Goal: Task Accomplishment & Management: Complete application form

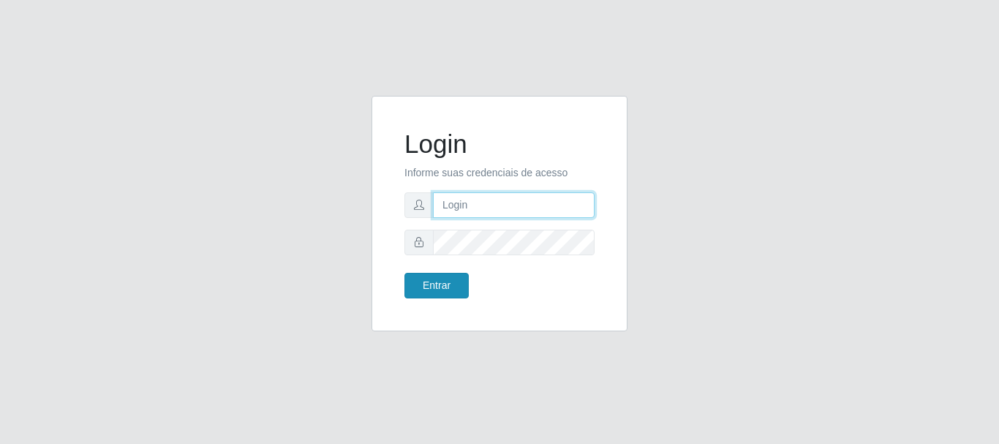
type input "[PERSON_NAME]"
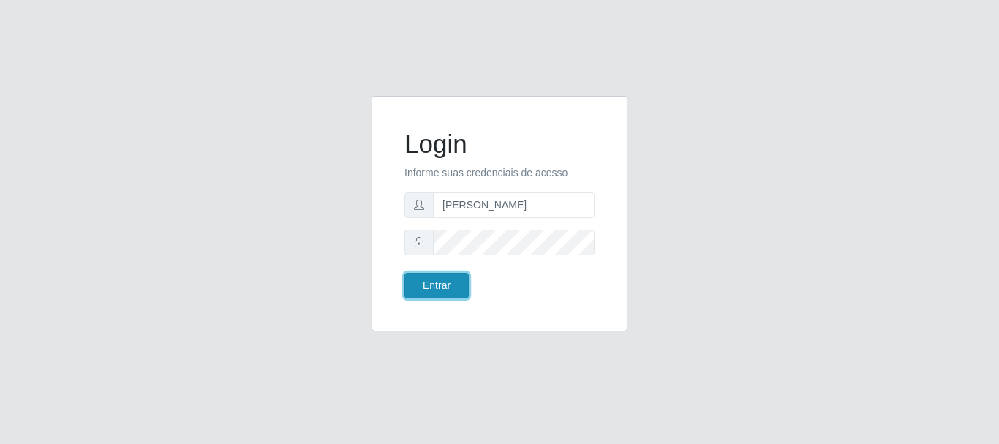
click at [432, 279] on button "Entrar" at bounding box center [436, 286] width 64 height 26
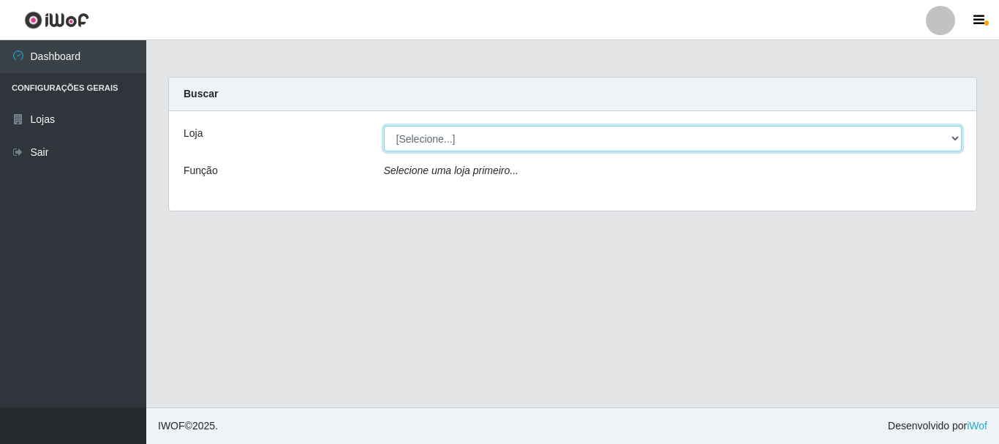
click at [411, 140] on select "[Selecione...] Bemais Supermercados - [GEOGRAPHIC_DATA]" at bounding box center [673, 139] width 578 height 26
select select "249"
click at [384, 126] on select "[Selecione...] Bemais Supermercados - [GEOGRAPHIC_DATA]" at bounding box center [673, 139] width 578 height 26
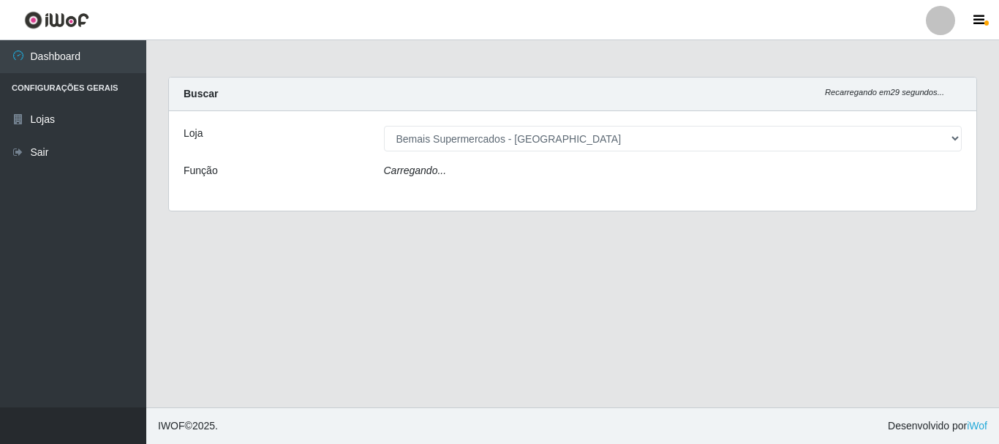
click at [423, 176] on icon "Carregando..." at bounding box center [415, 170] width 63 height 12
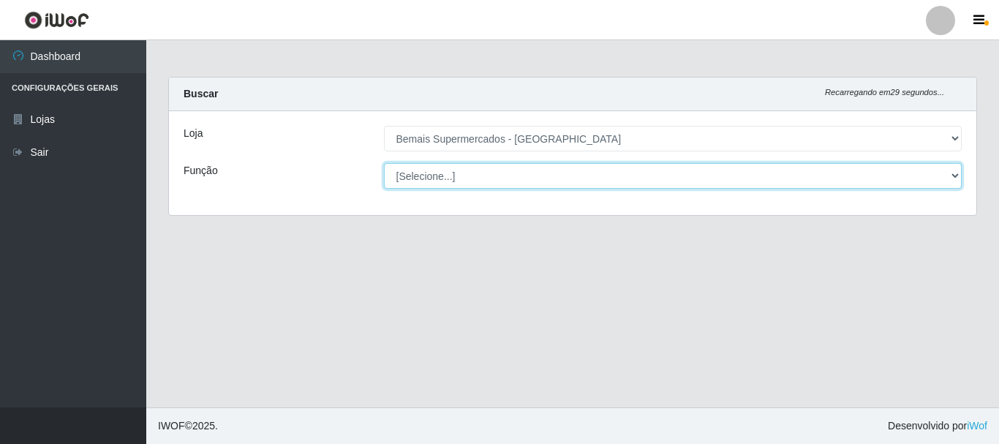
click at [432, 183] on select "[Selecione...] ASG ASG + ASG ++ Auxiliar de Depósito Auxiliar de Depósito + Aux…" at bounding box center [673, 176] width 578 height 26
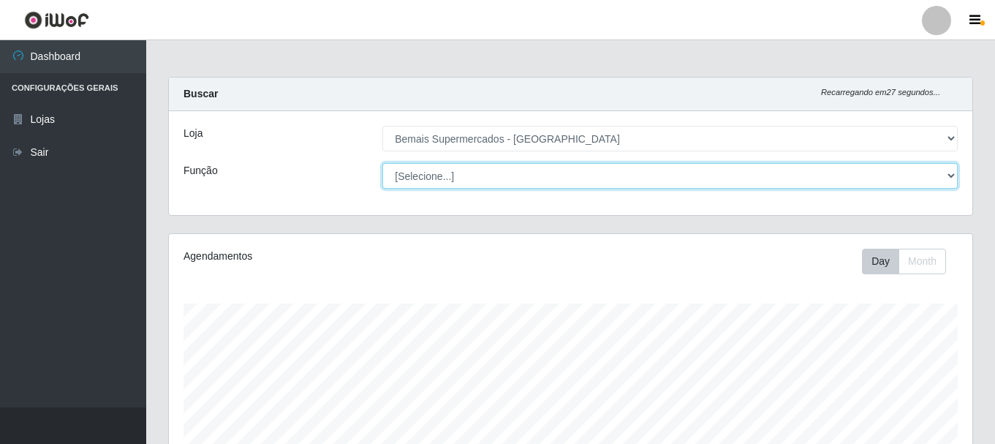
scroll to position [303, 803]
select select "72"
click at [382, 163] on select "[Selecione...] ASG ASG + ASG ++ Auxiliar de Depósito Auxiliar de Depósito + Aux…" at bounding box center [669, 176] width 575 height 26
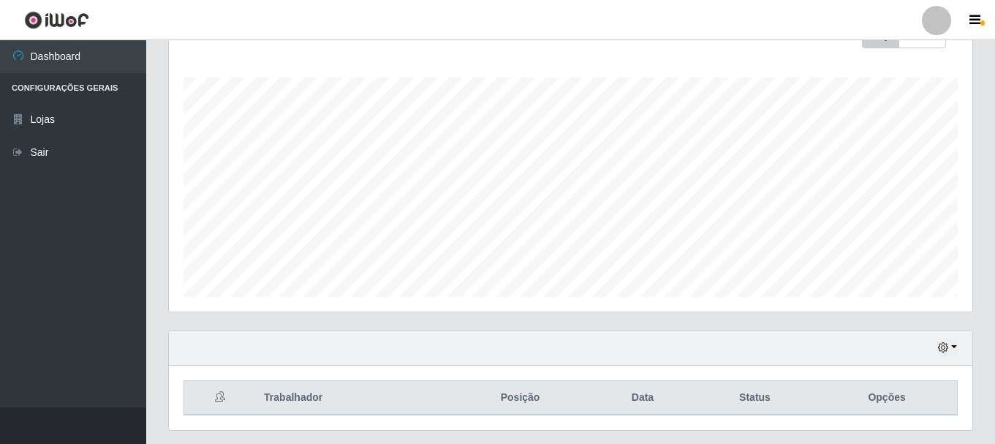
scroll to position [267, 0]
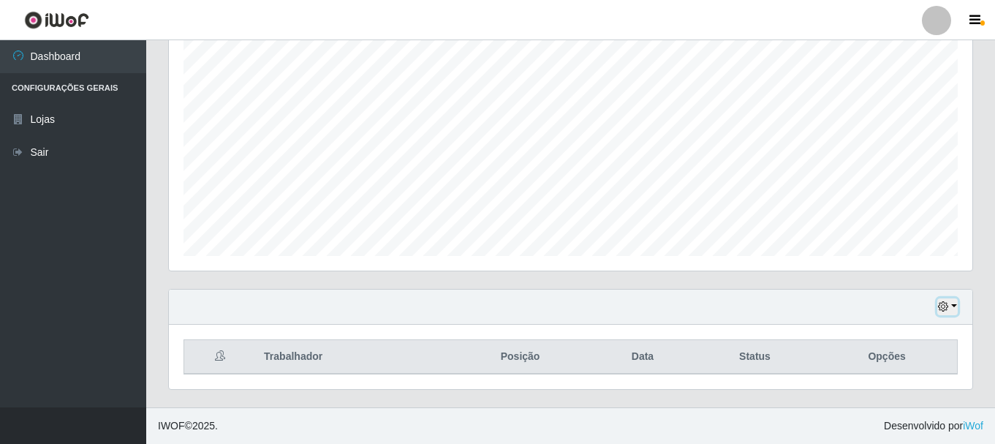
click at [939, 309] on icon "button" at bounding box center [943, 306] width 10 height 10
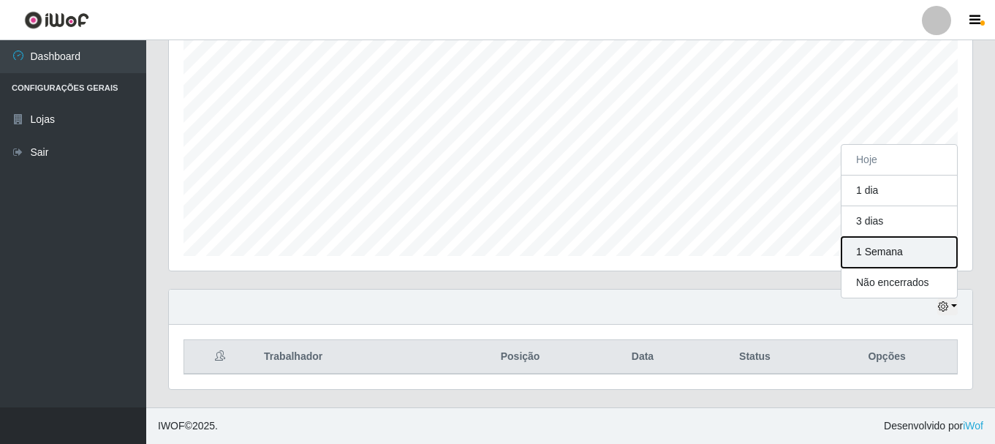
click at [900, 264] on button "1 Semana" at bounding box center [900, 252] width 116 height 31
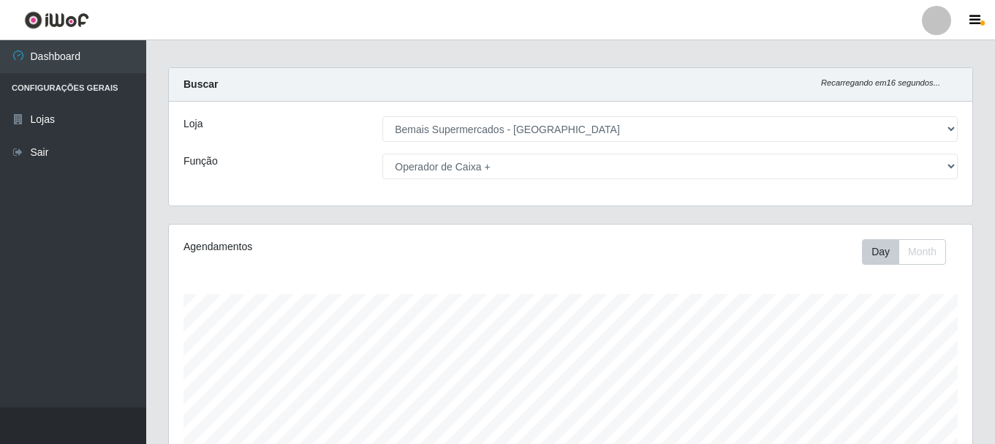
scroll to position [0, 0]
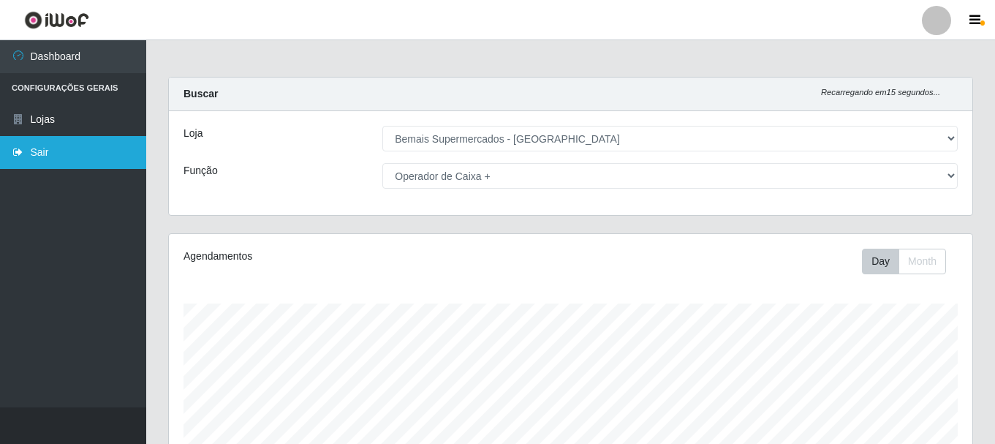
click at [88, 148] on link "Sair" at bounding box center [73, 152] width 146 height 33
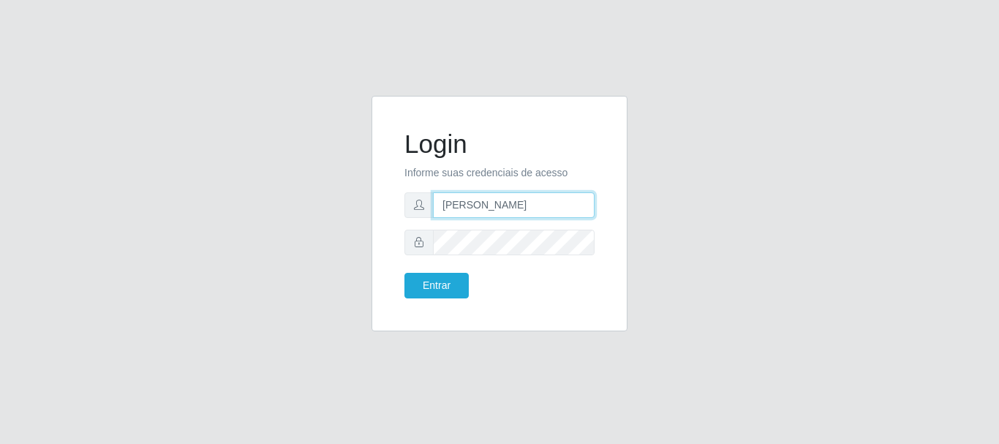
click at [533, 197] on input "[PERSON_NAME]" at bounding box center [514, 205] width 162 height 26
type input "a"
type input "flaviana@b3ruas"
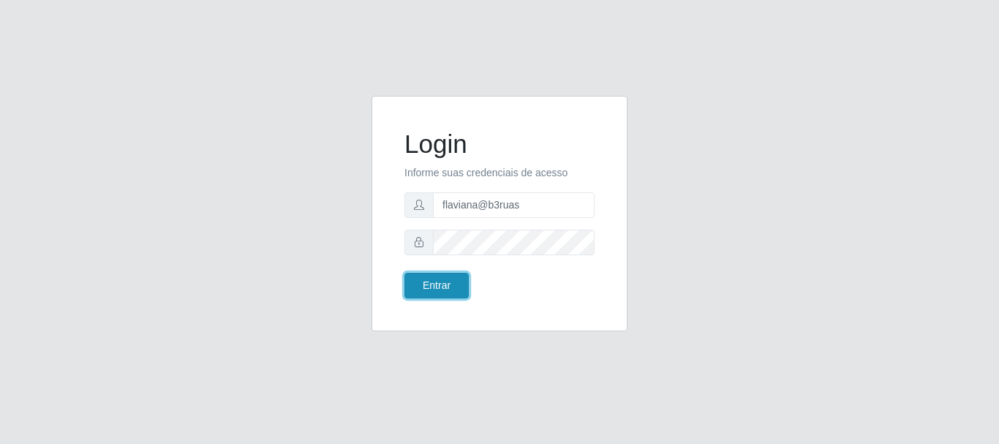
click at [438, 281] on button "Entrar" at bounding box center [436, 286] width 64 height 26
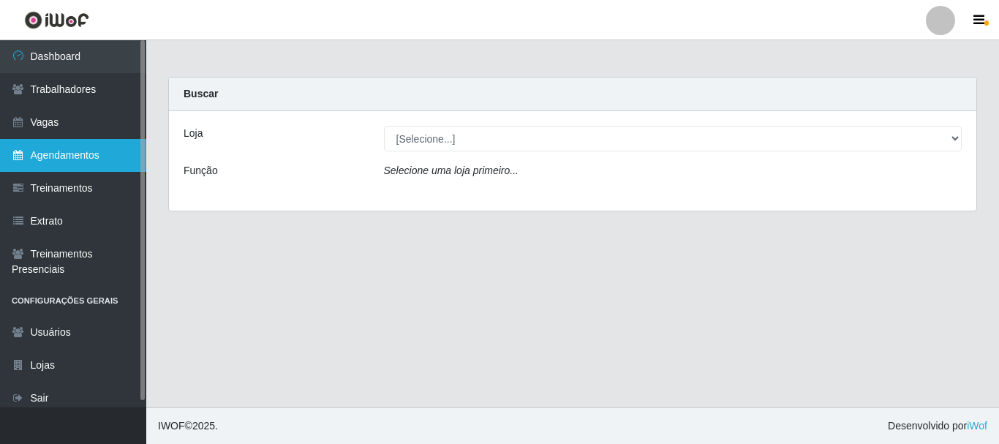
click at [105, 157] on link "Agendamentos" at bounding box center [73, 155] width 146 height 33
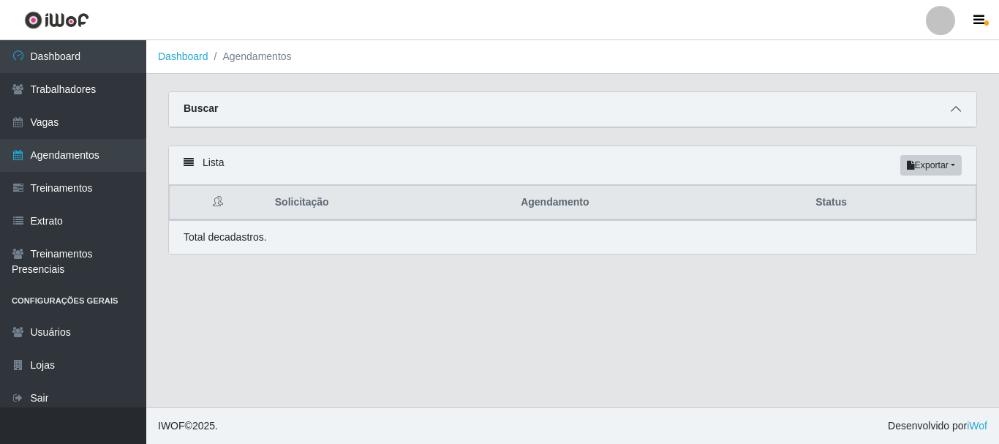
click at [959, 110] on icon at bounding box center [955, 109] width 10 height 10
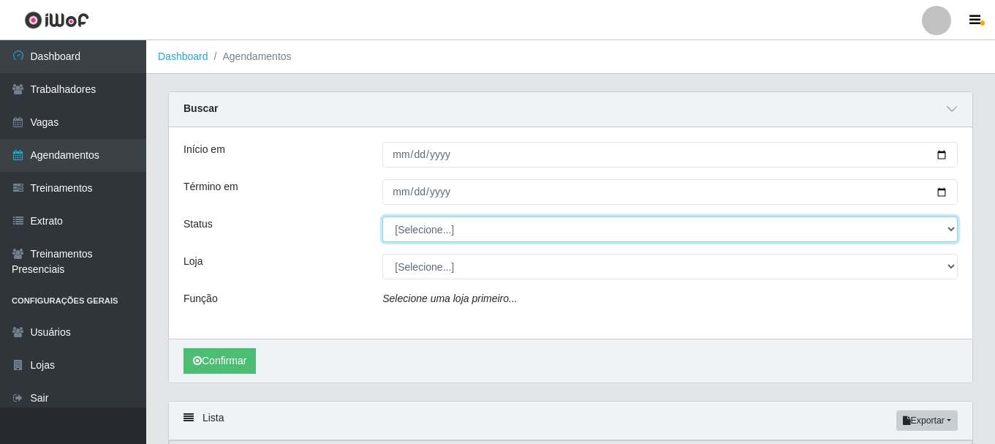
click at [607, 235] on select "[Selecione...] AGENDADO AGUARDANDO LIBERAR EM ANDAMENTO EM REVISÃO FINALIZADO C…" at bounding box center [669, 229] width 575 height 26
select select "CANCELADO"
click at [382, 217] on select "[Selecione...] AGENDADO AGUARDANDO LIBERAR EM ANDAMENTO EM REVISÃO FINALIZADO C…" at bounding box center [669, 229] width 575 height 26
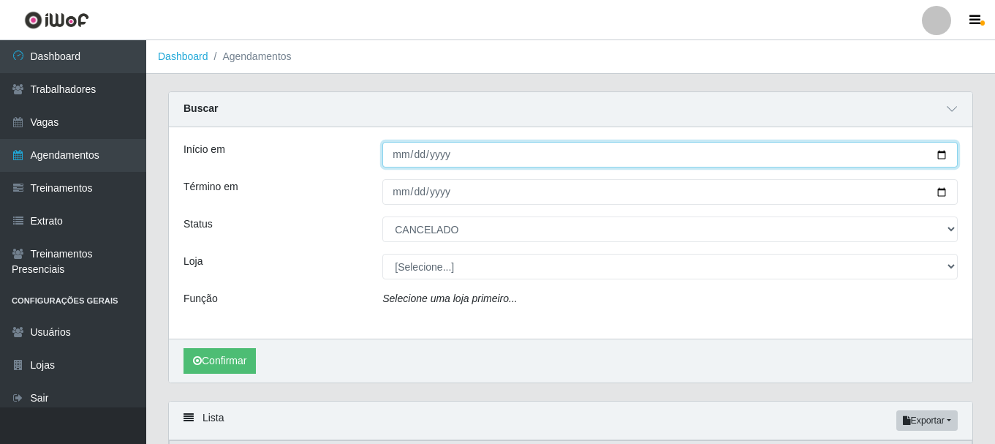
click at [943, 153] on input "Início em" at bounding box center [669, 155] width 575 height 26
type input "[DATE]"
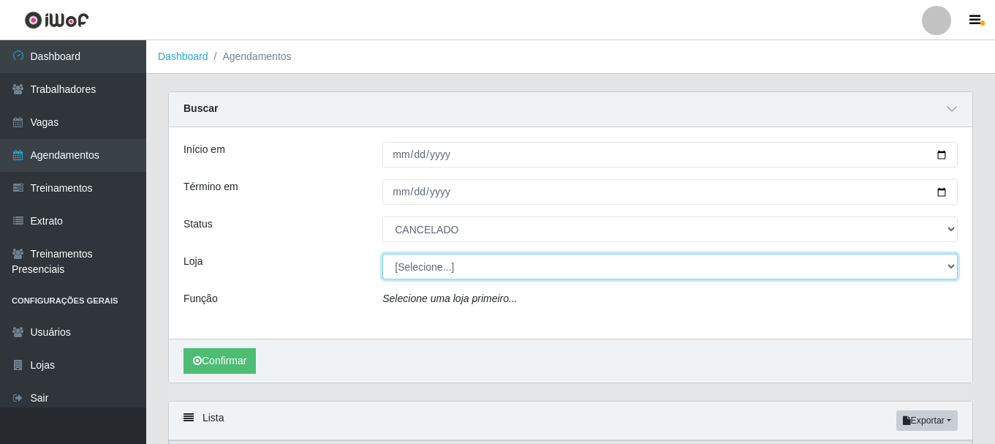
drag, startPoint x: 950, startPoint y: 262, endPoint x: 810, endPoint y: 276, distance: 141.1
click at [949, 262] on select "[Selecione...] Bemais Supermercados - [GEOGRAPHIC_DATA]" at bounding box center [669, 267] width 575 height 26
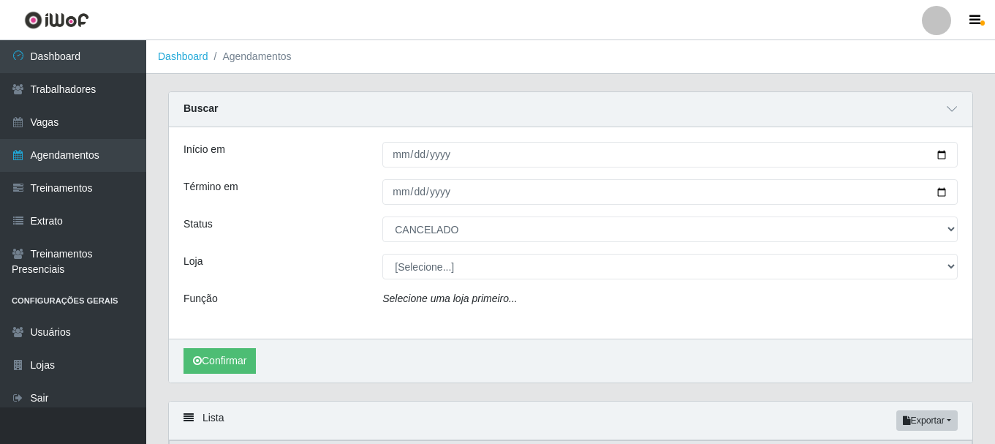
drag, startPoint x: 296, startPoint y: 211, endPoint x: 323, endPoint y: 204, distance: 27.8
click at [299, 211] on div "Início em [DATE] Término em Status [Selecione...] AGENDADO AGUARDANDO LIBERAR E…" at bounding box center [570, 232] width 803 height 211
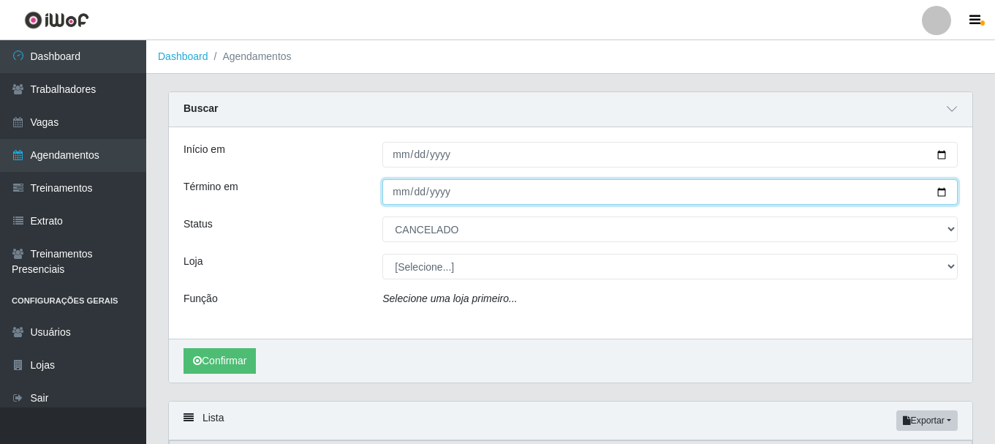
click at [941, 189] on input "Término em" at bounding box center [669, 192] width 575 height 26
type input "[DATE]"
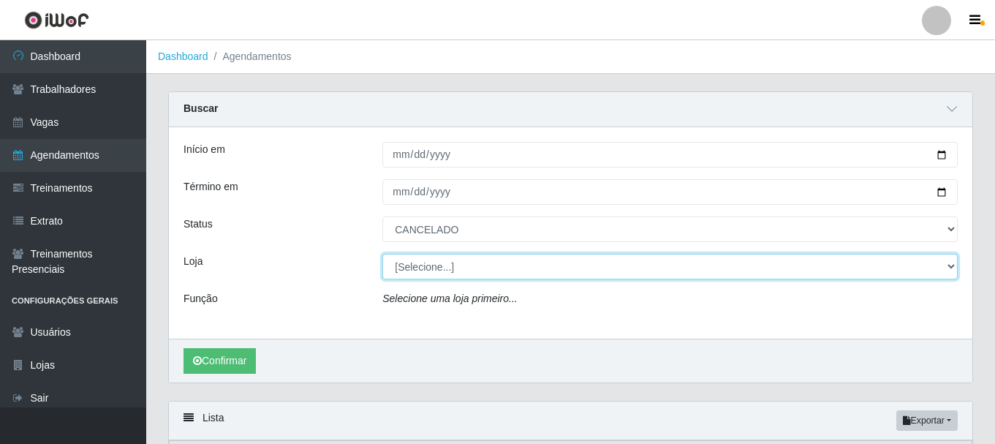
click at [464, 273] on select "[Selecione...] Bemais Supermercados - [GEOGRAPHIC_DATA]" at bounding box center [669, 267] width 575 height 26
select select "249"
click at [382, 254] on select "[Selecione...] Bemais Supermercados - [GEOGRAPHIC_DATA]" at bounding box center [669, 267] width 575 height 26
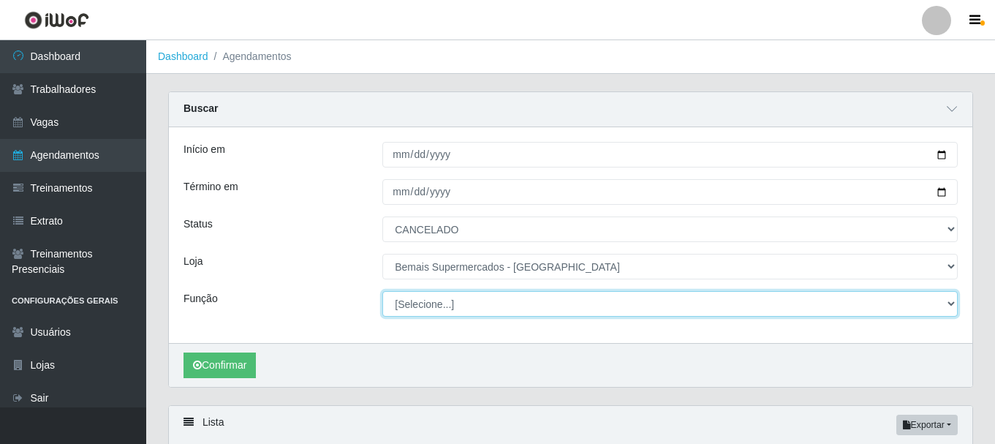
click at [445, 303] on select "[Selecione...] ASG ASG + ASG ++ Auxiliar de Depósito Auxiliar de Depósito + Aux…" at bounding box center [669, 304] width 575 height 26
select select "72"
click at [382, 292] on select "[Selecione...] ASG ASG + ASG ++ Auxiliar de Depósito Auxiliar de Depósito + Aux…" at bounding box center [669, 304] width 575 height 26
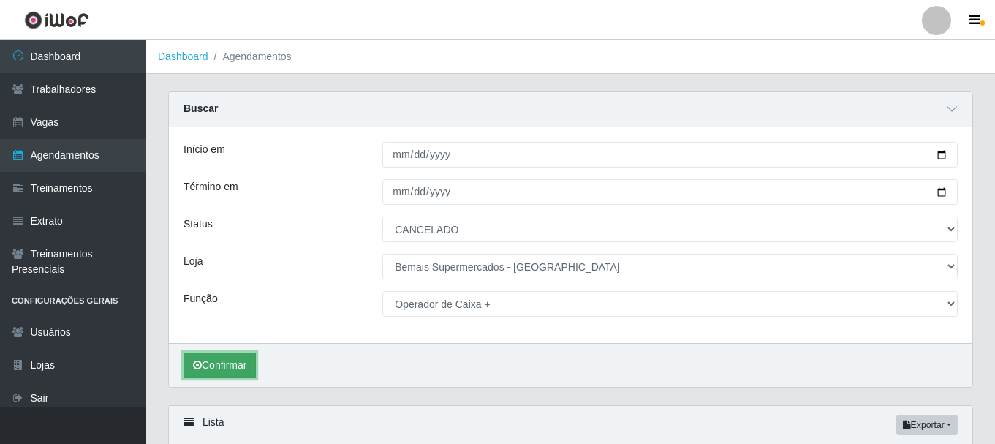
click at [234, 364] on button "Confirmar" at bounding box center [220, 365] width 72 height 26
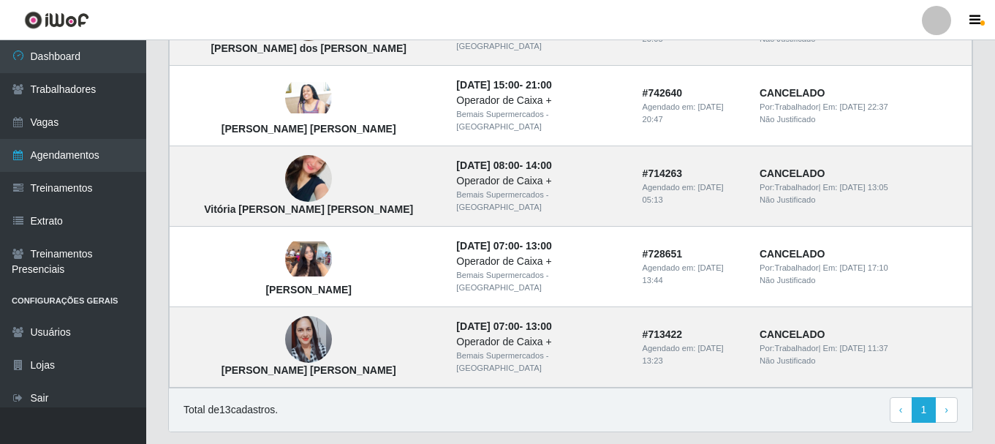
scroll to position [1181, 0]
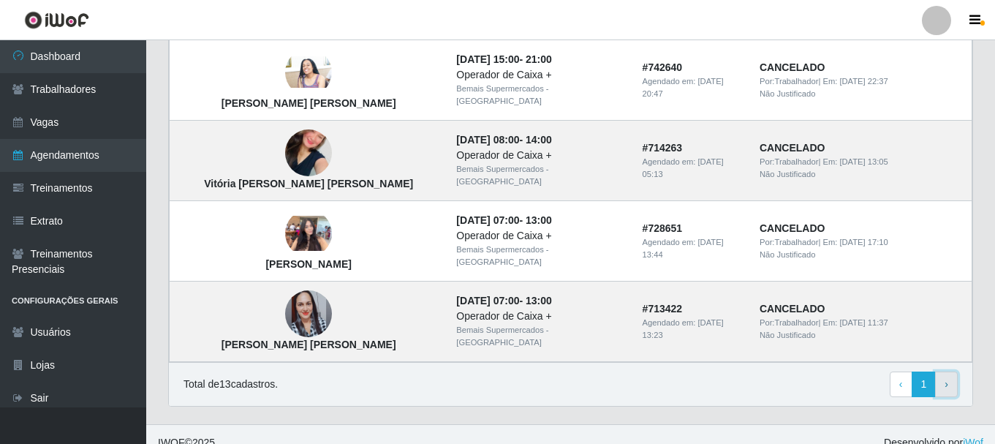
click at [944, 371] on link "› Next" at bounding box center [946, 384] width 23 height 26
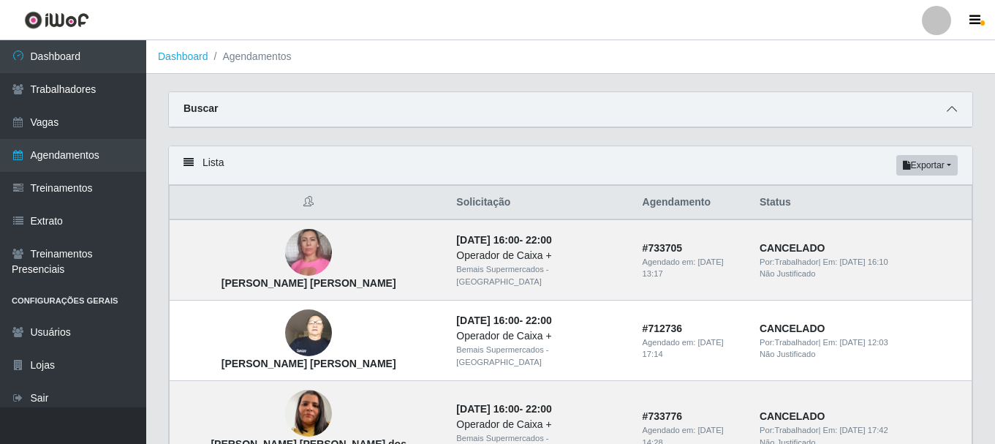
click at [949, 112] on icon at bounding box center [952, 109] width 10 height 10
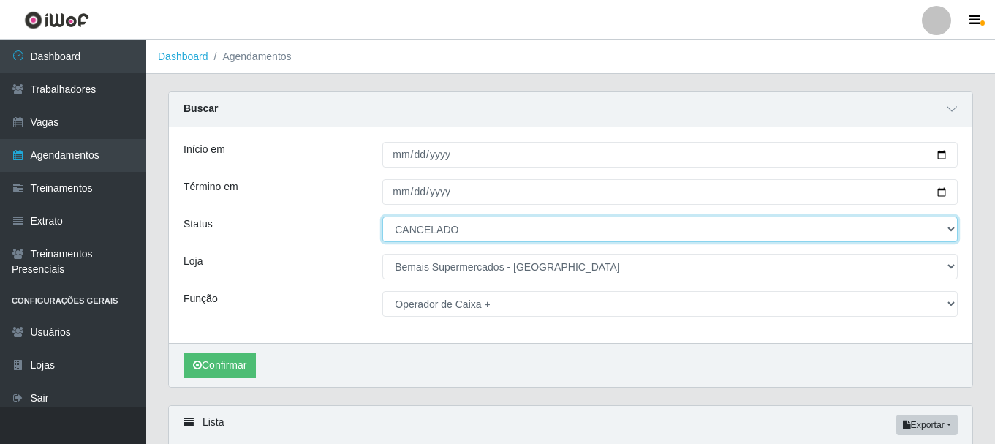
click at [592, 232] on select "[Selecione...] AGENDADO AGUARDANDO LIBERAR EM ANDAMENTO EM REVISÃO FINALIZADO C…" at bounding box center [669, 229] width 575 height 26
select select "AGENDADO"
click at [382, 217] on select "[Selecione...] AGENDADO AGUARDANDO LIBERAR EM ANDAMENTO EM REVISÃO FINALIZADO C…" at bounding box center [669, 229] width 575 height 26
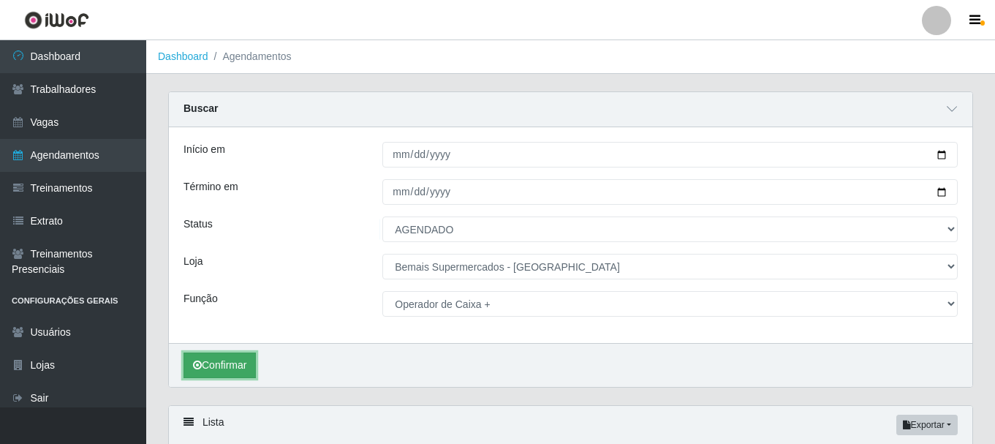
click at [238, 367] on button "Confirmar" at bounding box center [220, 365] width 72 height 26
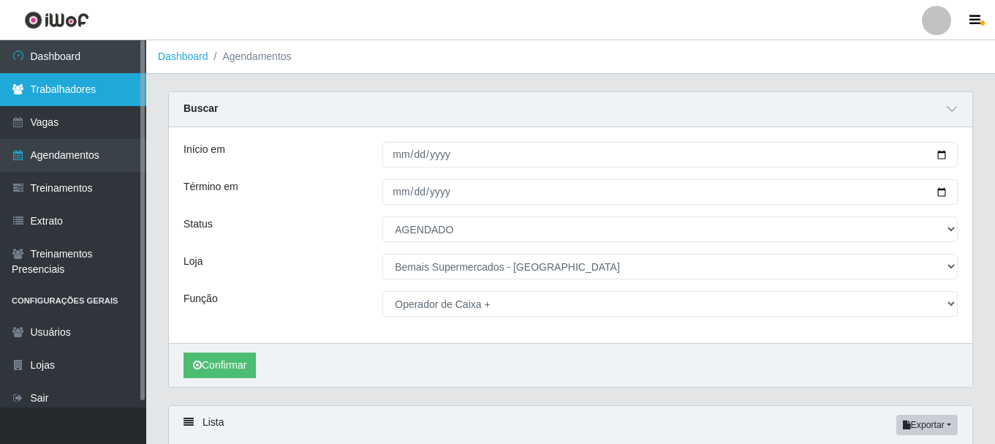
click at [118, 94] on link "Trabalhadores" at bounding box center [73, 89] width 146 height 33
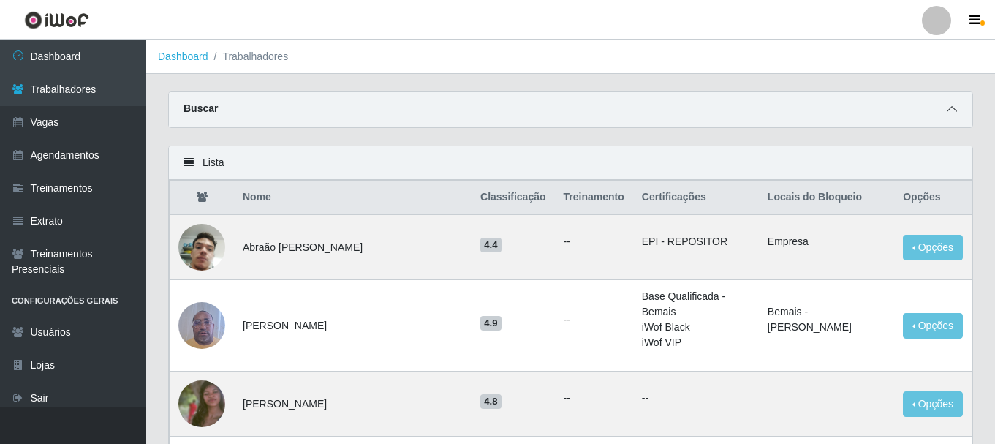
click at [957, 106] on span at bounding box center [952, 109] width 18 height 17
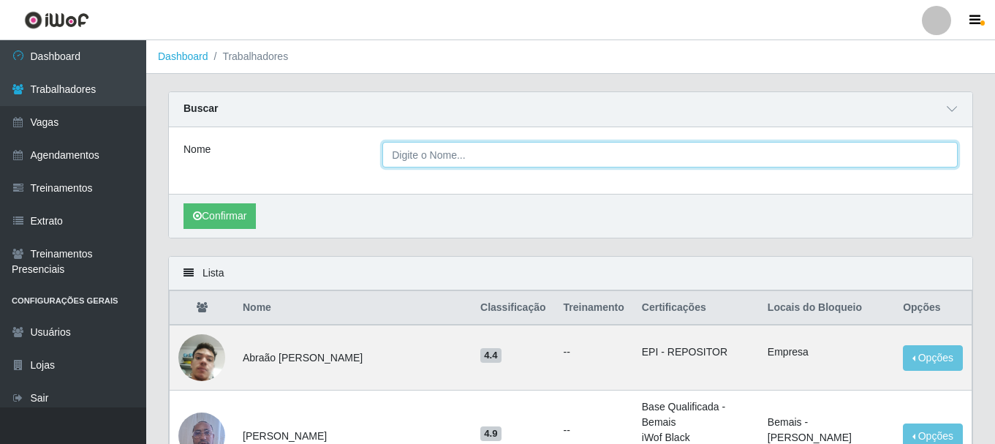
click at [472, 159] on input "Nome" at bounding box center [669, 155] width 575 height 26
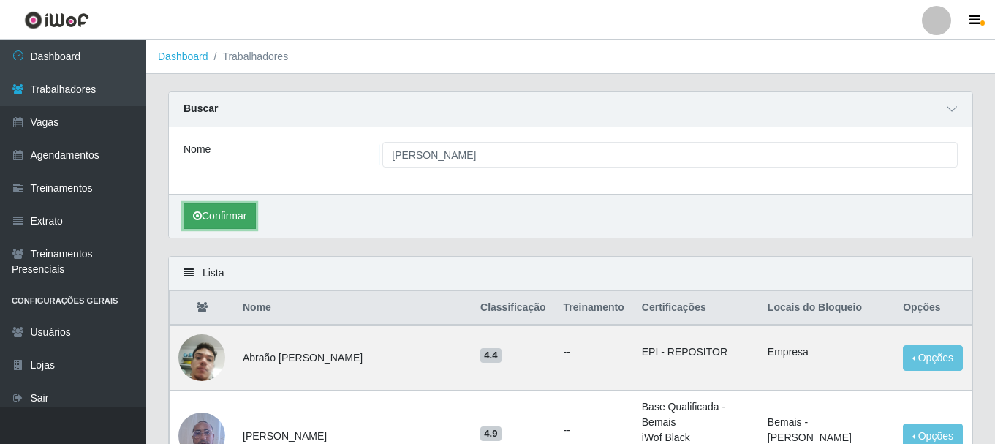
click at [232, 213] on button "Confirmar" at bounding box center [220, 216] width 72 height 26
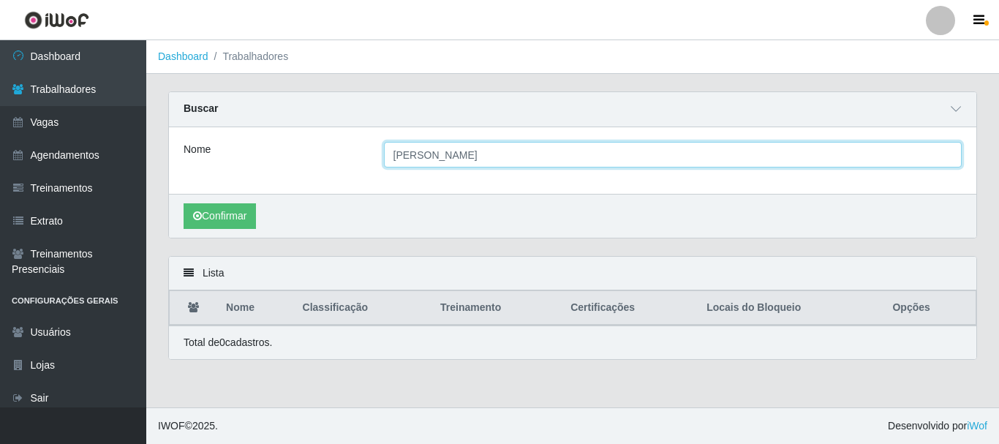
click at [406, 150] on input "mircala lima da silva" at bounding box center [673, 155] width 578 height 26
click at [412, 152] on input "micala lima da silva" at bounding box center [673, 155] width 578 height 26
type input "micarla lima da silva"
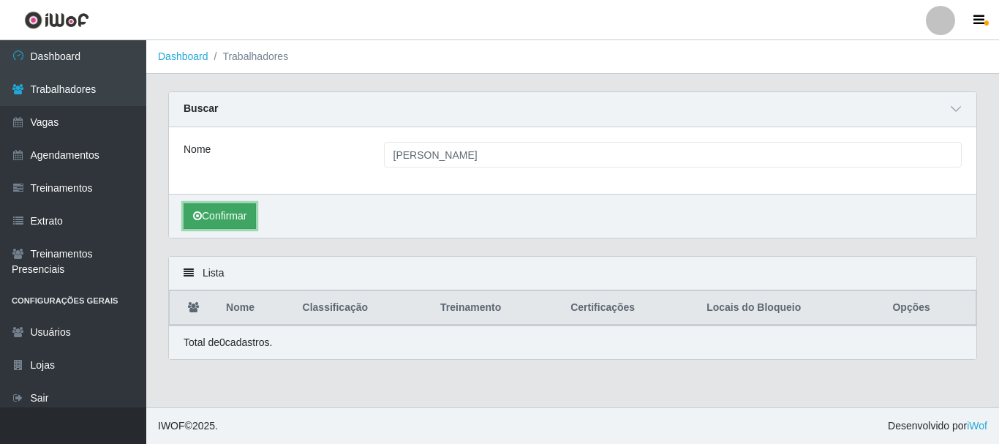
click at [241, 217] on button "Confirmar" at bounding box center [220, 216] width 72 height 26
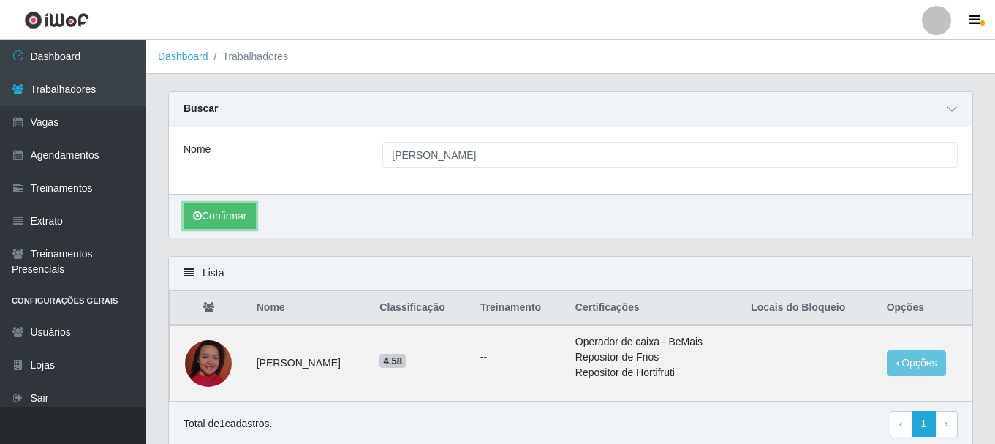
scroll to position [58, 0]
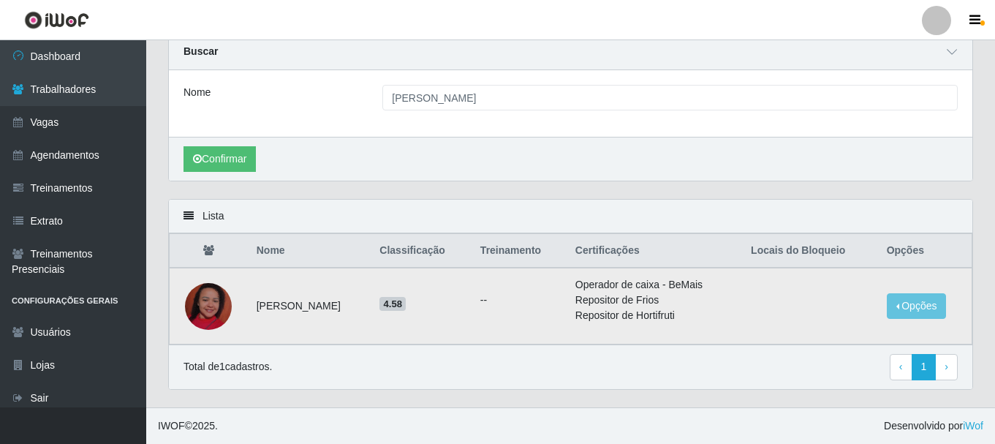
click at [216, 314] on img at bounding box center [208, 306] width 47 height 83
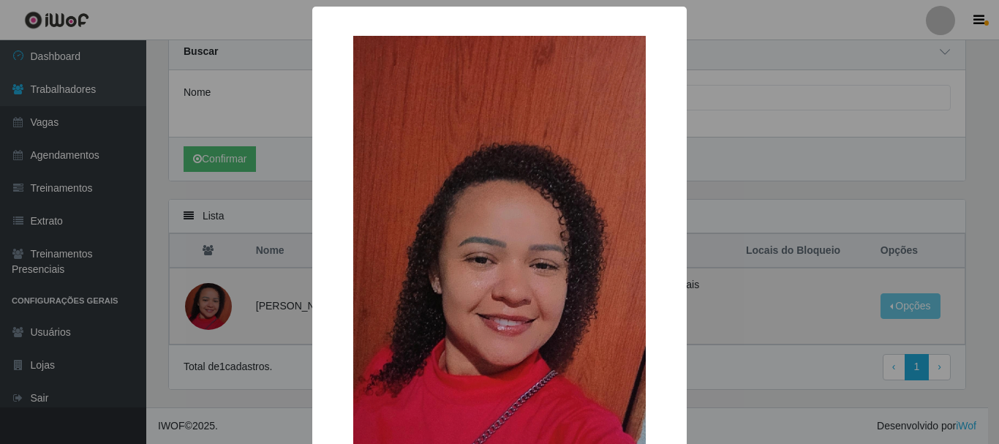
click at [216, 314] on div "× OK Cancel" at bounding box center [499, 222] width 999 height 444
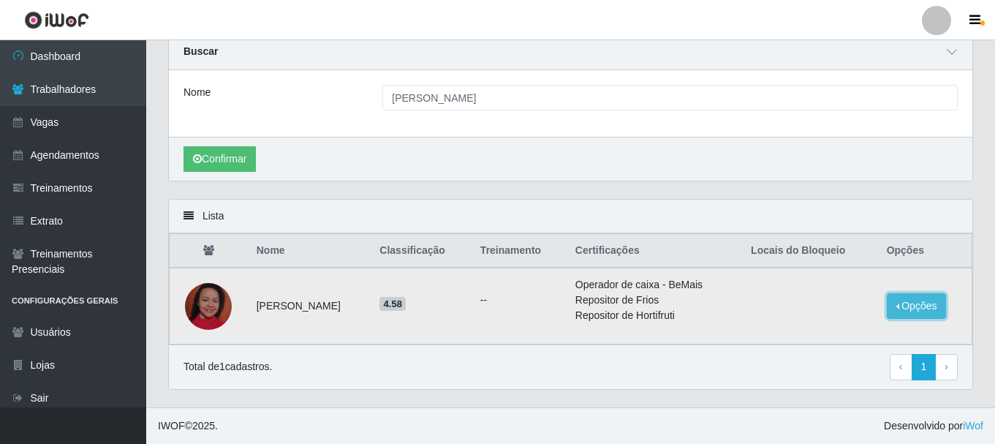
click at [926, 307] on button "Opções" at bounding box center [917, 306] width 60 height 26
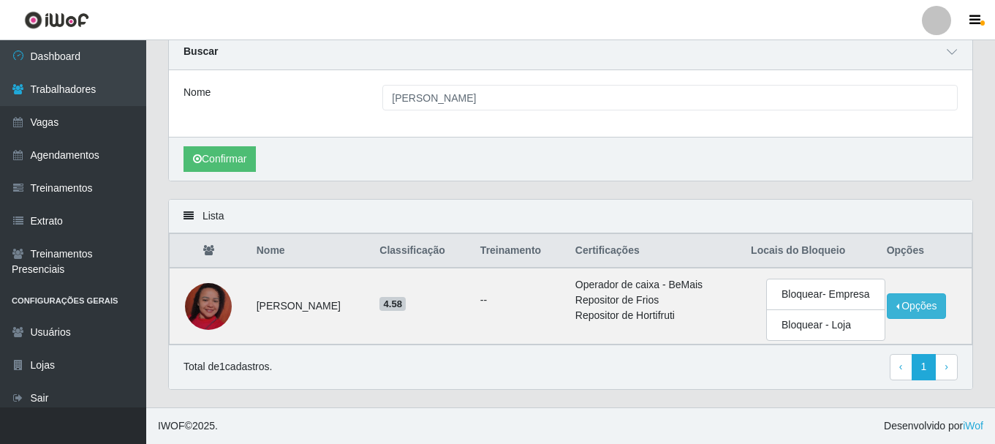
click at [491, 368] on div "Total de 1 cadastros. ‹ Previous 1 › Next" at bounding box center [571, 367] width 774 height 26
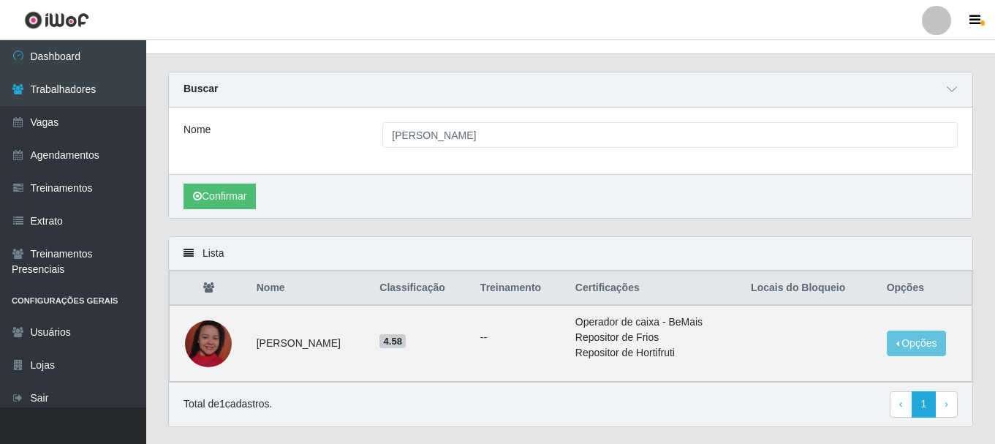
scroll to position [0, 0]
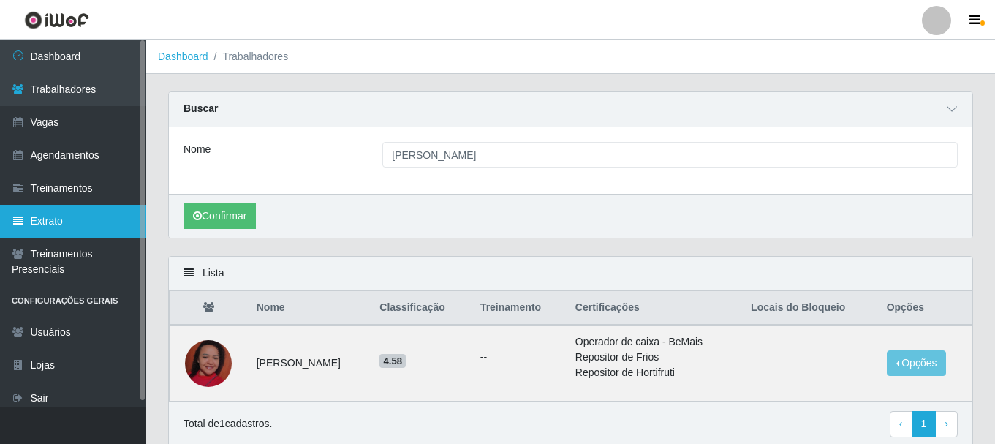
click at [49, 219] on link "Extrato" at bounding box center [73, 221] width 146 height 33
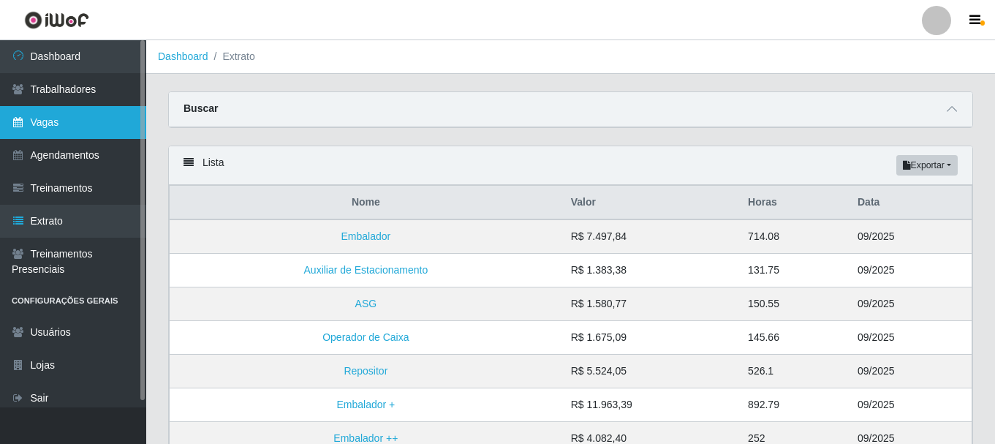
click at [82, 118] on link "Vagas" at bounding box center [73, 122] width 146 height 33
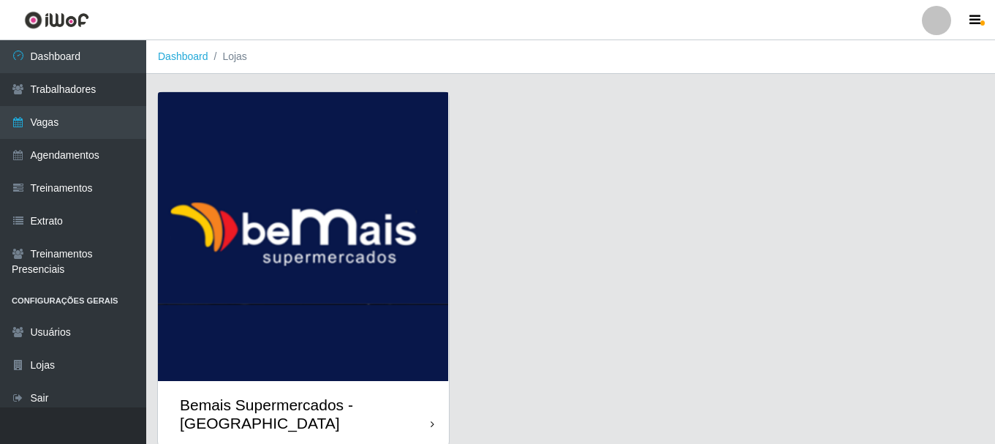
click at [397, 223] on img at bounding box center [303, 236] width 291 height 289
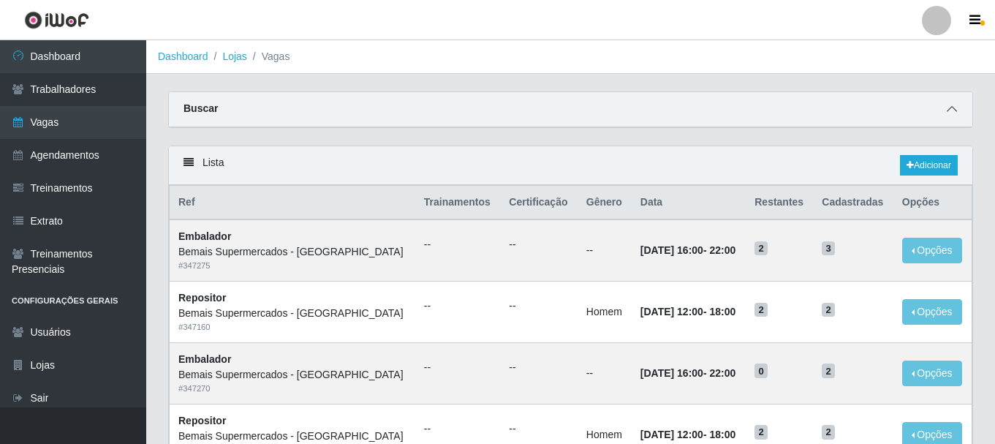
click at [948, 105] on span at bounding box center [952, 109] width 18 height 17
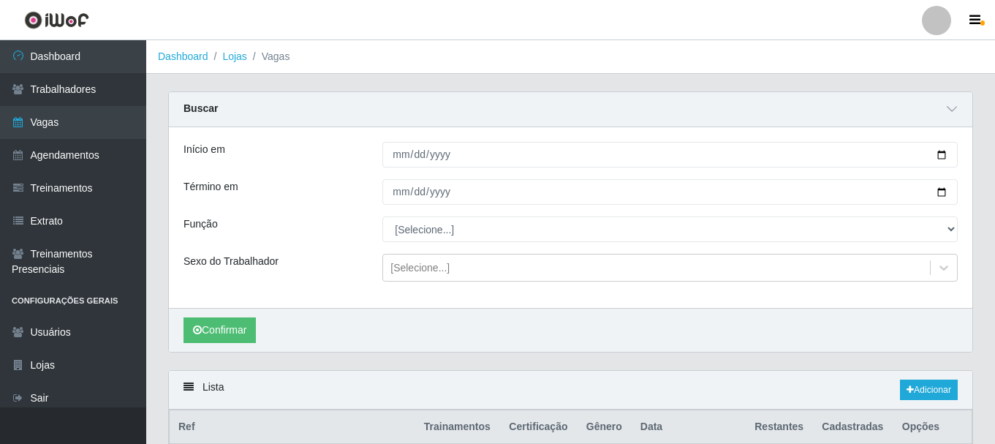
drag, startPoint x: 476, startPoint y: 140, endPoint x: 478, endPoint y: 154, distance: 14.8
click at [475, 143] on div "Início em Término em Função [Selecione...] ASG ASG + ASG ++ Auxiliar de Depósit…" at bounding box center [570, 217] width 803 height 181
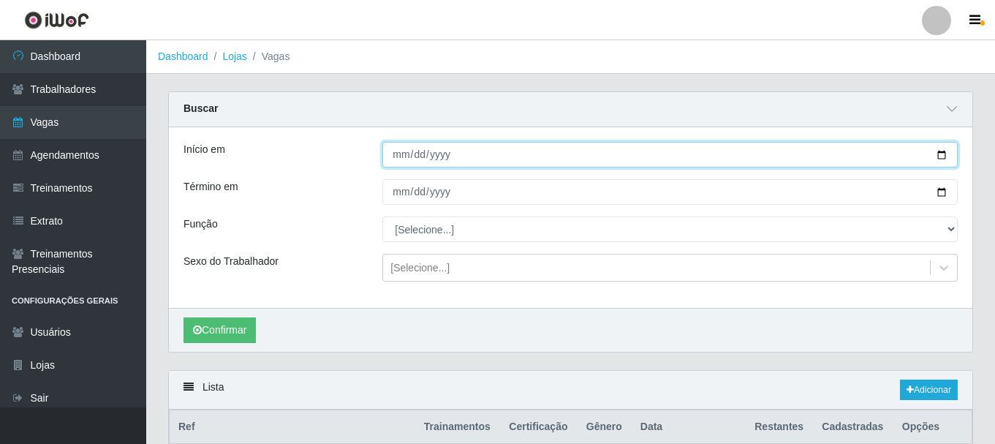
click at [944, 154] on input "Início em" at bounding box center [669, 155] width 575 height 26
type input "2025-10-05"
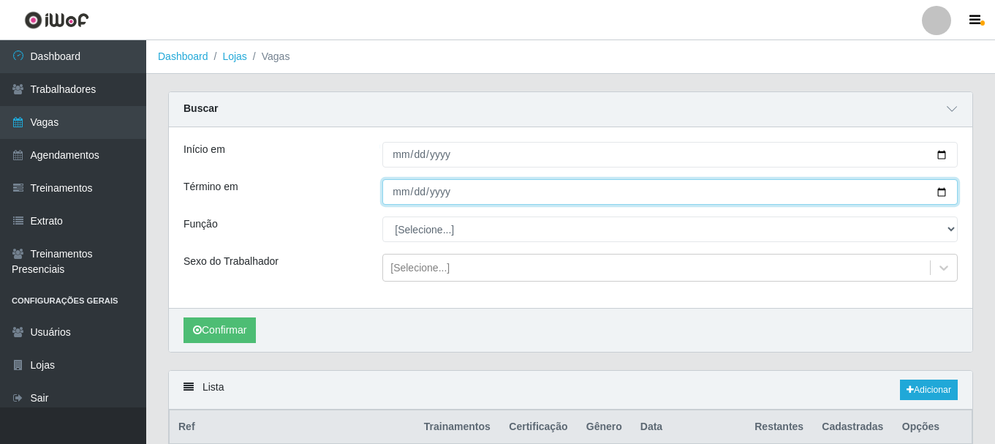
click at [941, 194] on input "Término em" at bounding box center [669, 192] width 575 height 26
type input "2025-10-05"
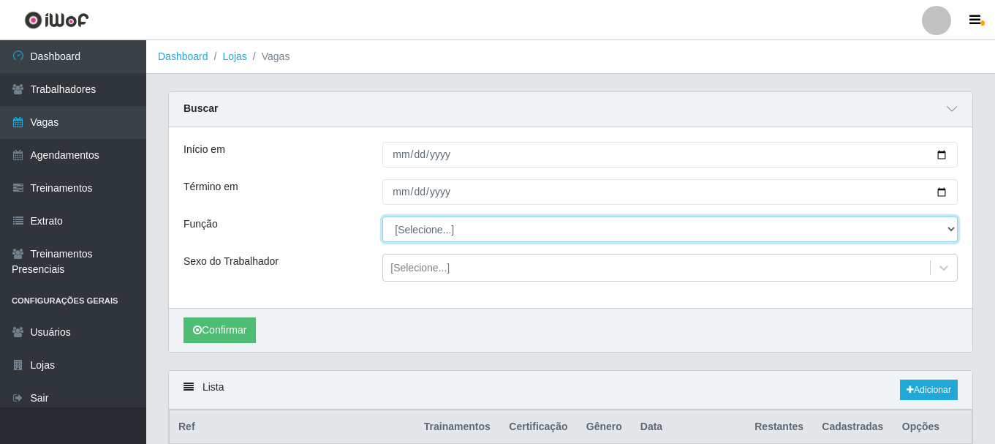
click at [507, 235] on select "[Selecione...] ASG ASG + ASG ++ Auxiliar de Depósito Auxiliar de Depósito + Aux…" at bounding box center [669, 229] width 575 height 26
click at [382, 217] on select "[Selecione...] ASG ASG + ASG ++ Auxiliar de Depósito Auxiliar de Depósito + Aux…" at bounding box center [669, 229] width 575 height 26
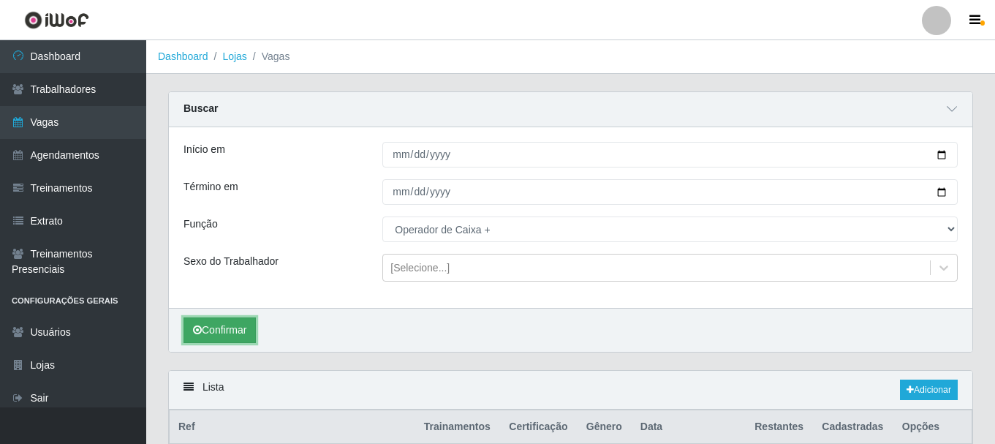
click at [240, 326] on button "Confirmar" at bounding box center [220, 330] width 72 height 26
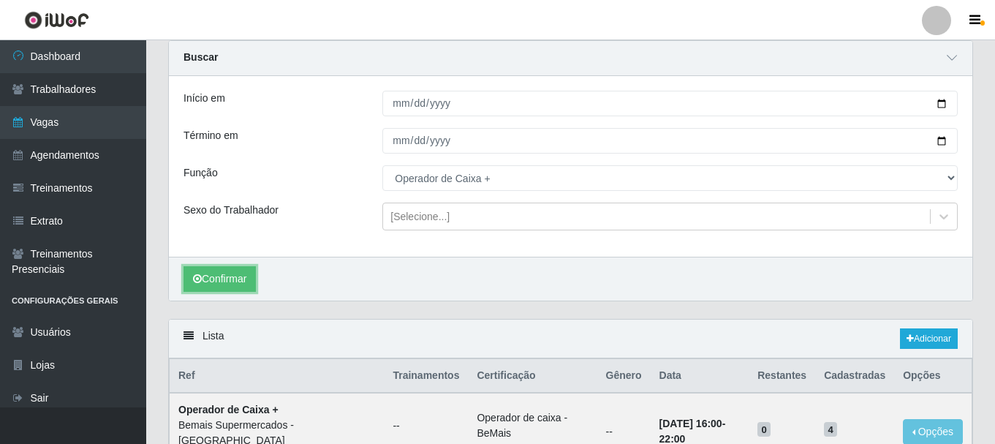
scroll to position [45, 0]
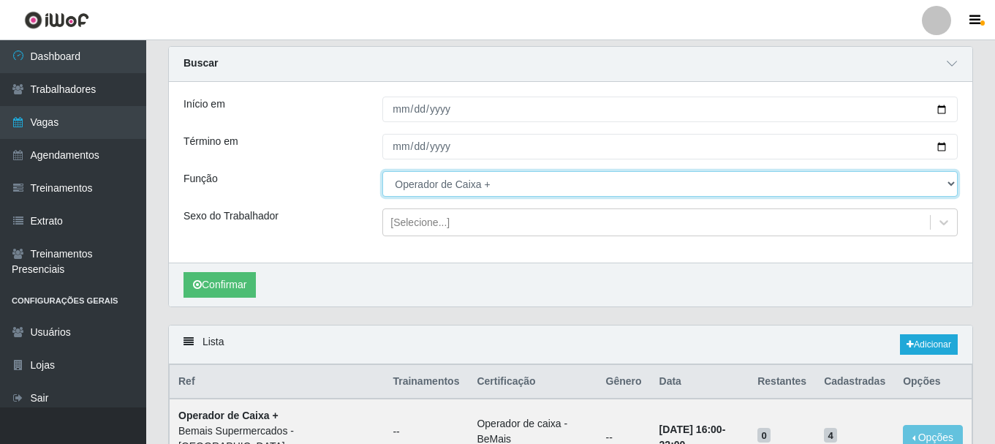
click at [586, 183] on select "[Selecione...] ASG ASG + ASG ++ Auxiliar de Depósito Auxiliar de Depósito + Aux…" at bounding box center [669, 184] width 575 height 26
select select "70"
click at [382, 172] on select "[Selecione...] ASG ASG + ASG ++ Auxiliar de Depósito Auxiliar de Depósito + Aux…" at bounding box center [669, 184] width 575 height 26
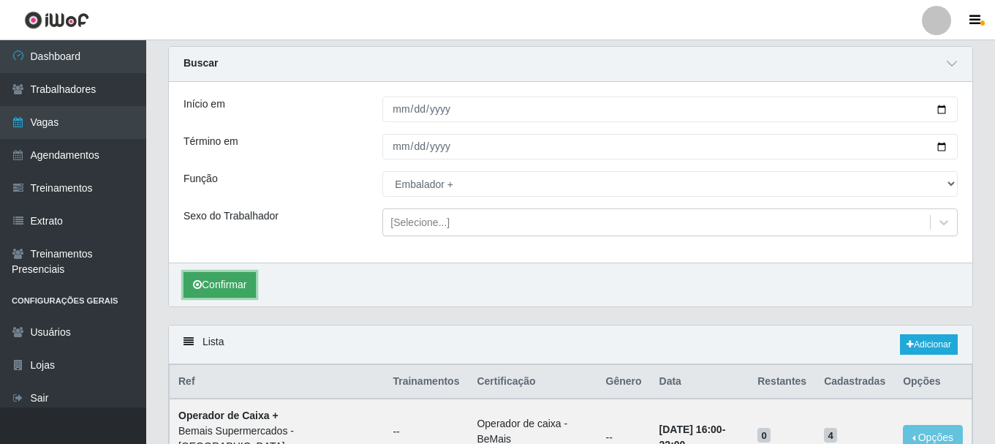
click at [249, 290] on button "Confirmar" at bounding box center [220, 285] width 72 height 26
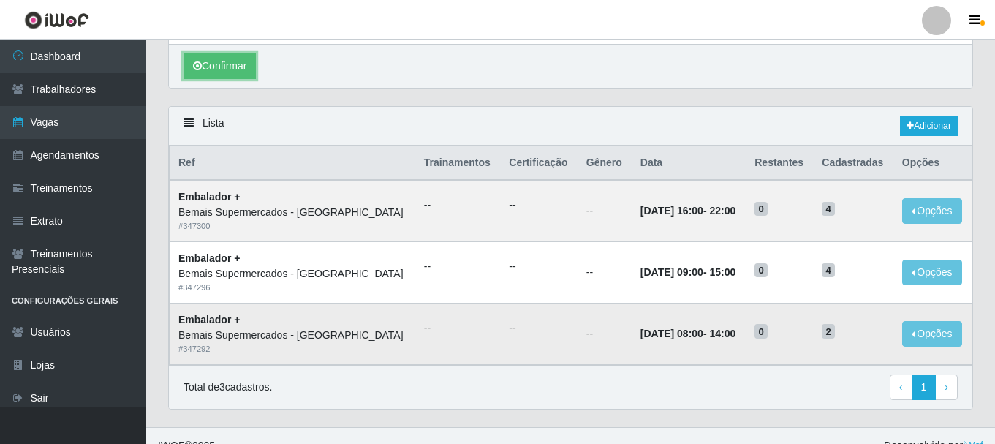
scroll to position [265, 0]
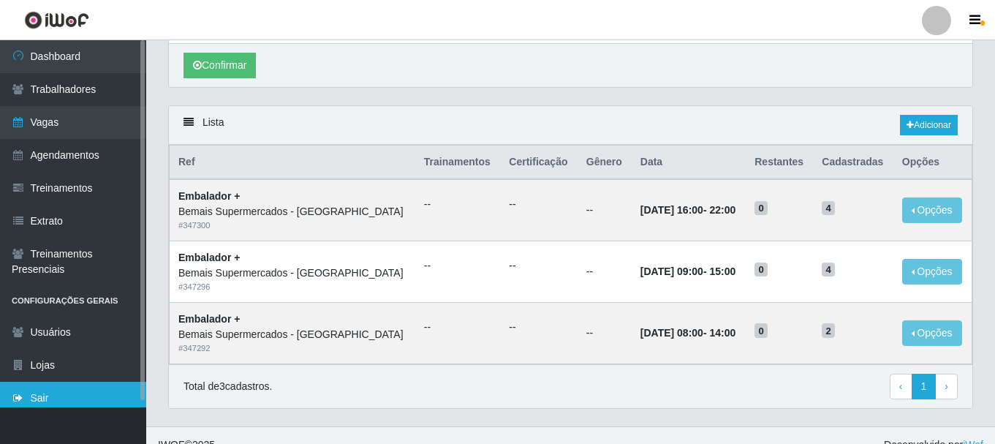
click at [48, 400] on link "Sair" at bounding box center [73, 398] width 146 height 33
